Goal: Task Accomplishment & Management: Use online tool/utility

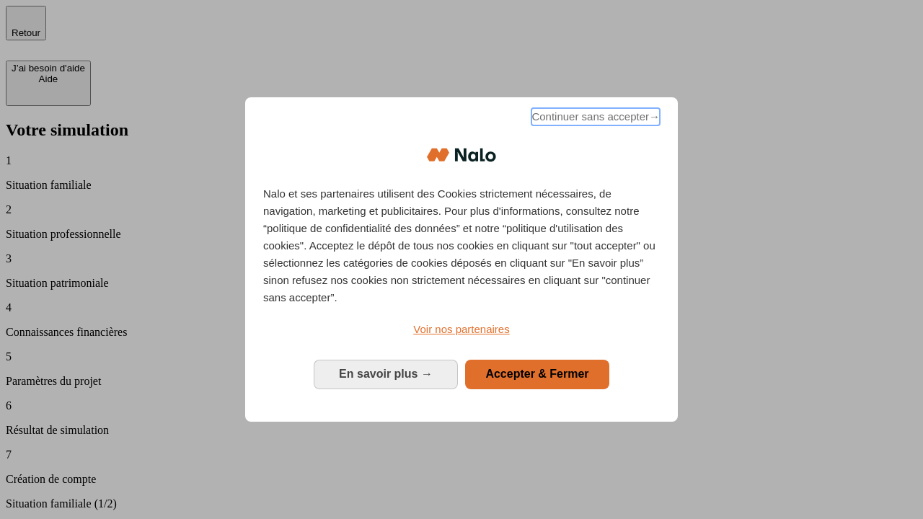
click at [594, 119] on span "Continuer sans accepter →" at bounding box center [595, 116] width 128 height 17
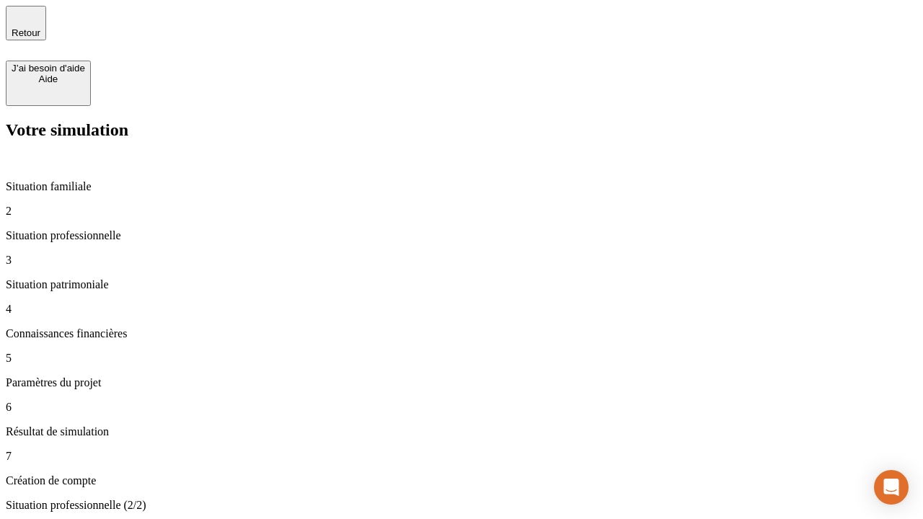
type input "30 000"
type input "40 000"
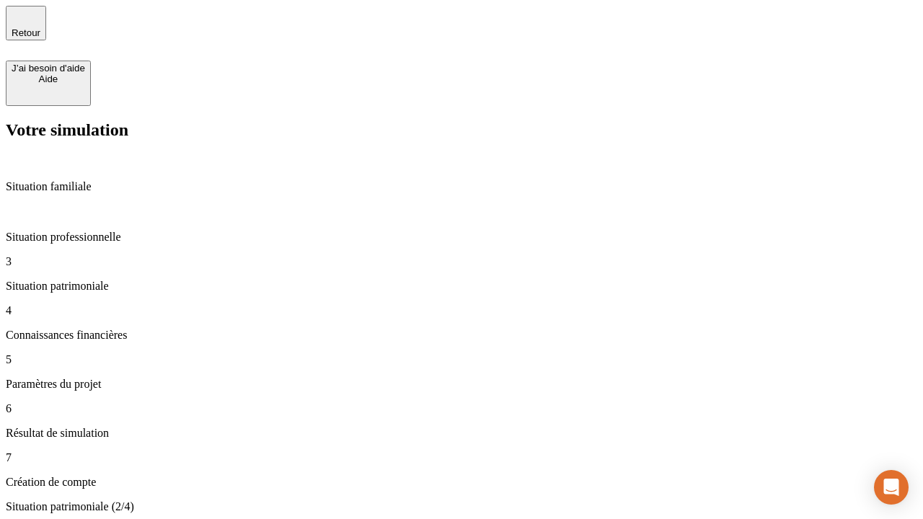
type input "1 100"
type input "20"
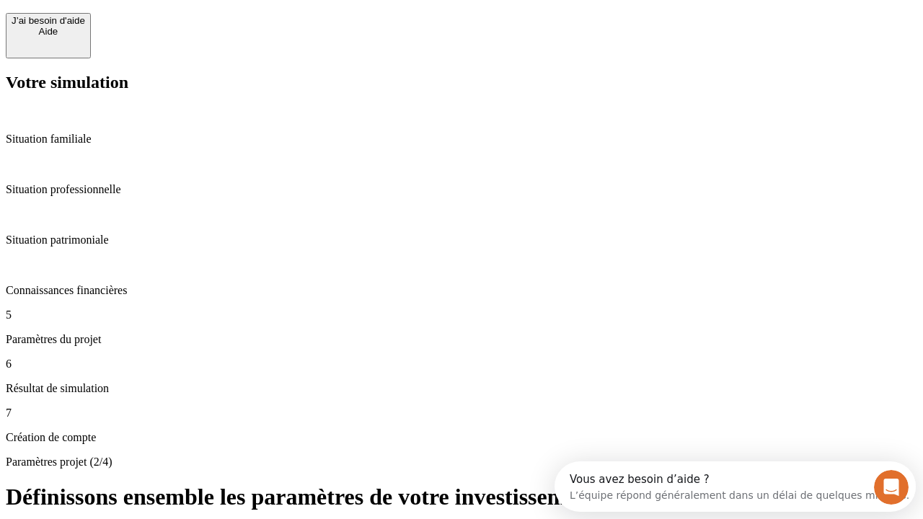
scroll to position [13, 0]
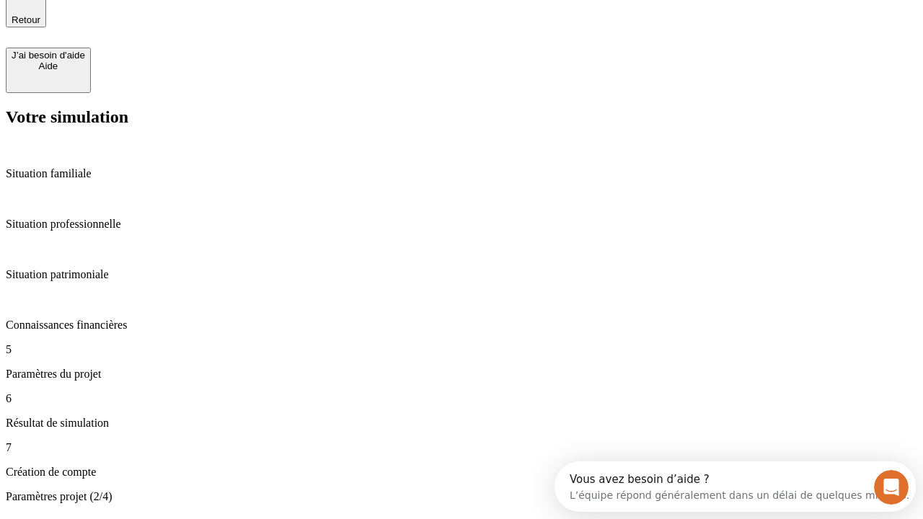
type input "40"
type input "50 000"
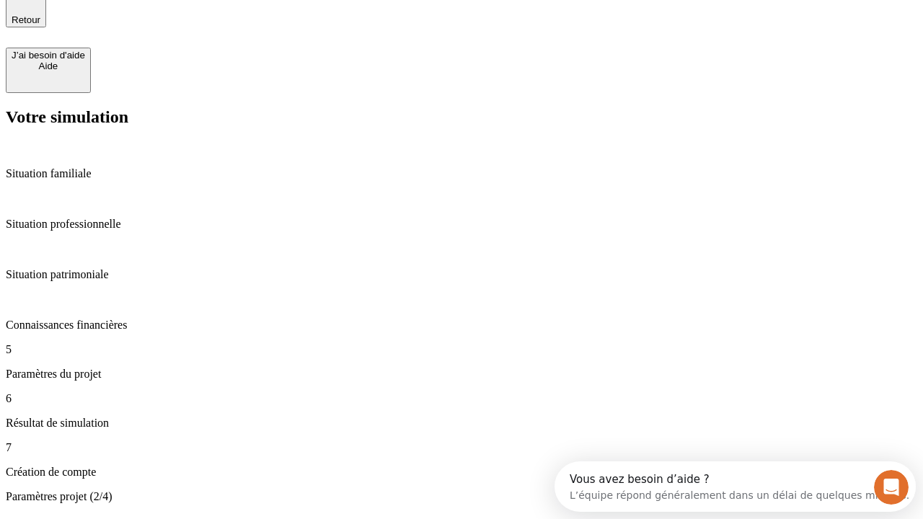
type input "640"
